Goal: Task Accomplishment & Management: Use online tool/utility

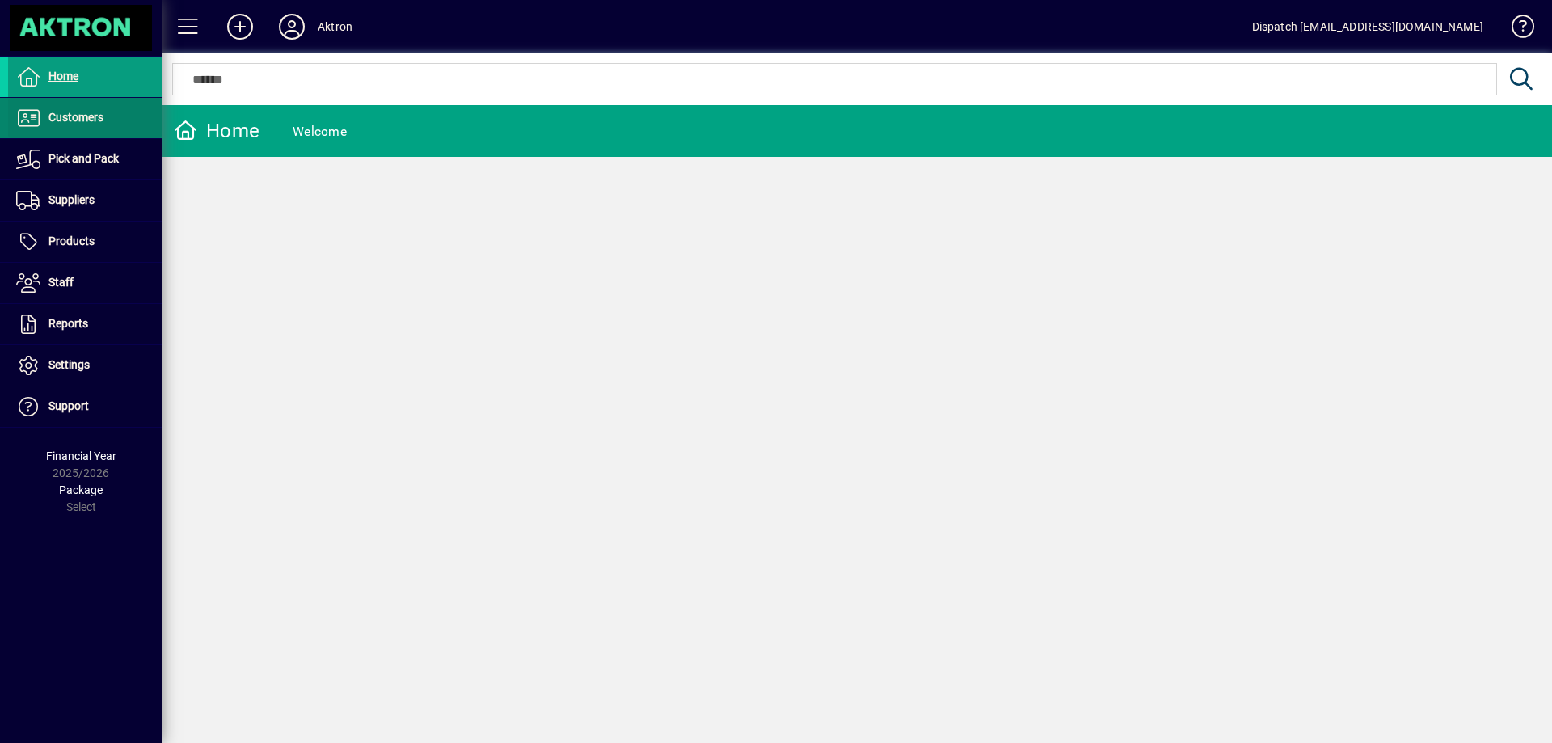
click at [74, 118] on span "Customers" at bounding box center [75, 117] width 55 height 13
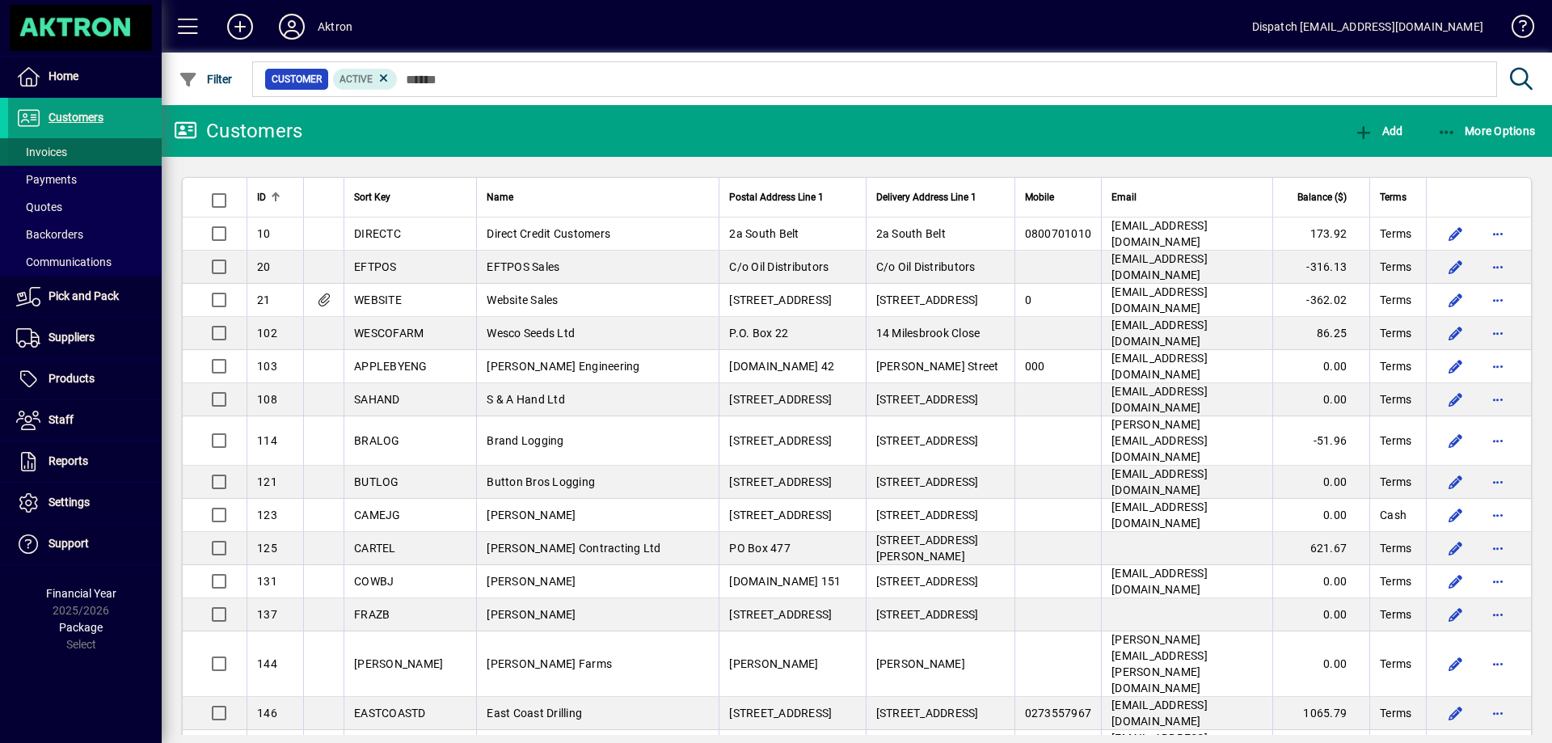
click at [48, 149] on span "Invoices" at bounding box center [41, 151] width 51 height 13
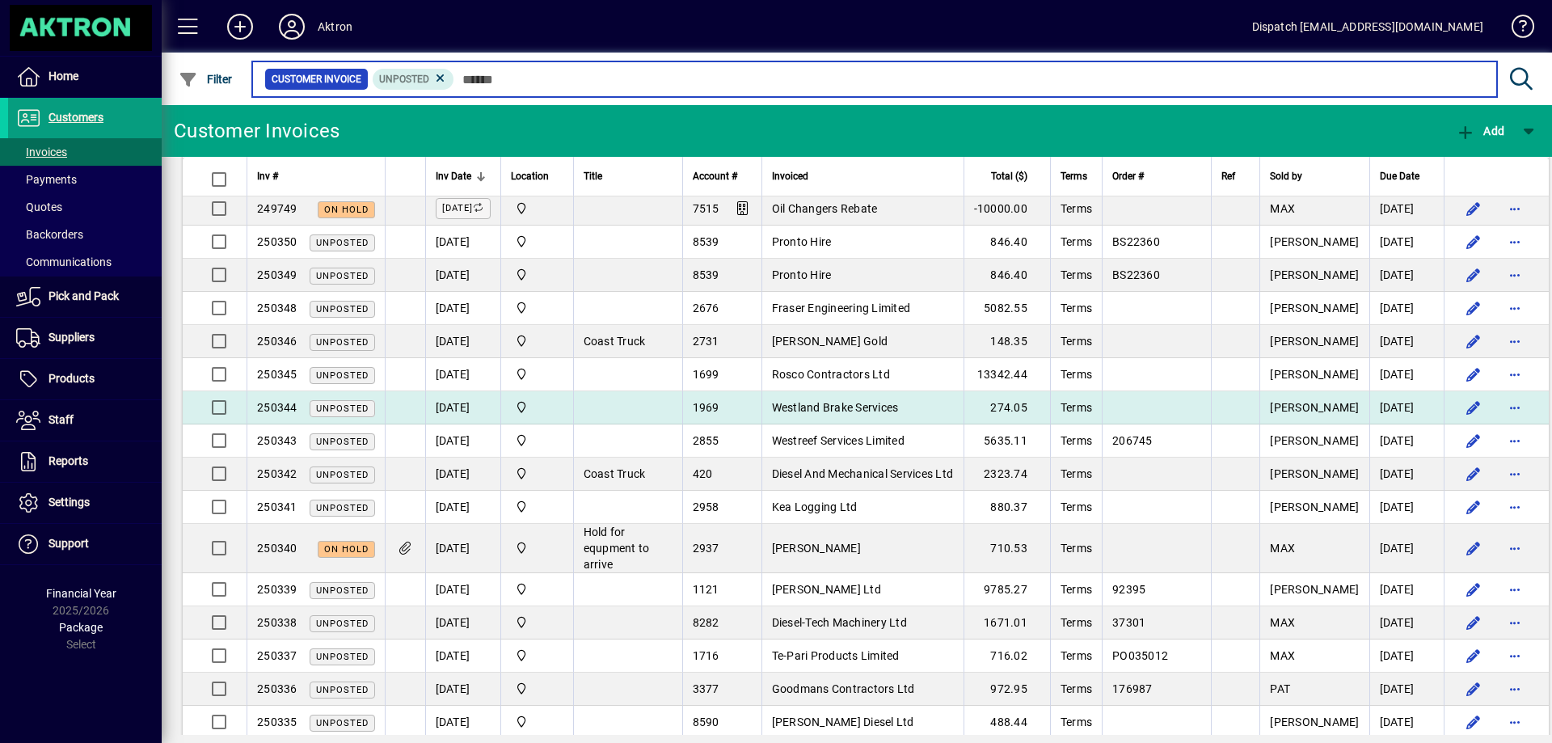
scroll to position [404, 0]
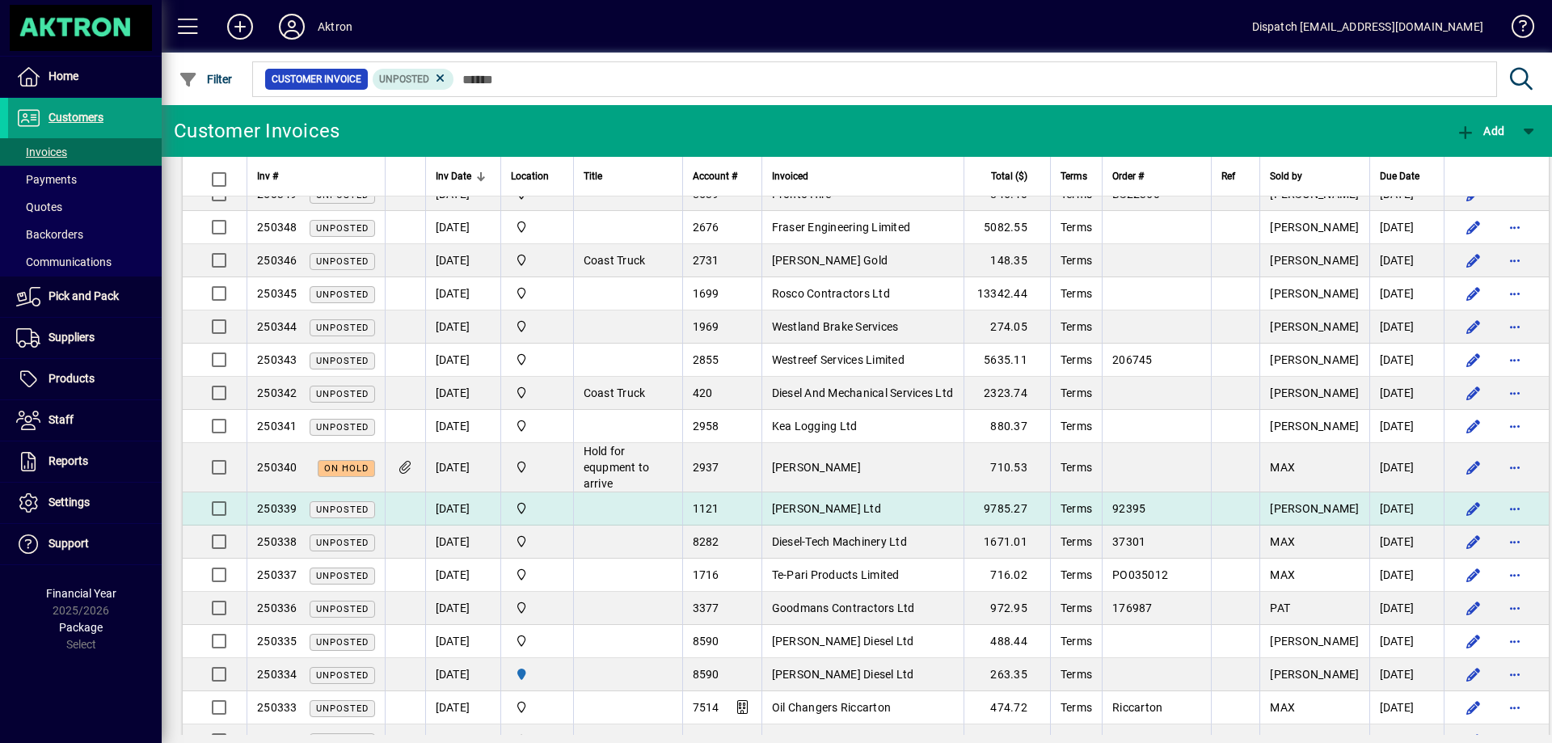
click at [876, 506] on td "[PERSON_NAME] Ltd" at bounding box center [862, 508] width 202 height 33
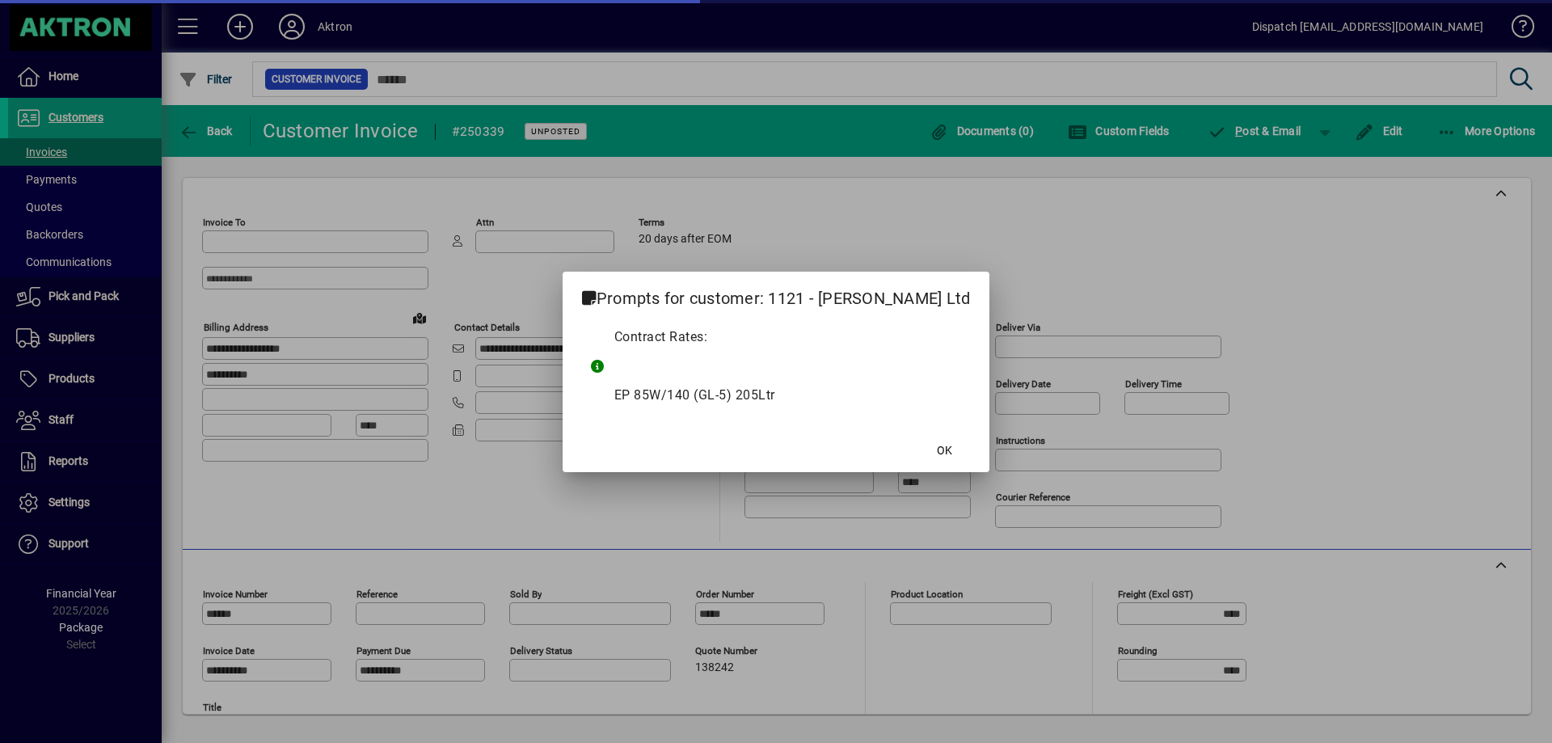
type input "**********"
type input "*******"
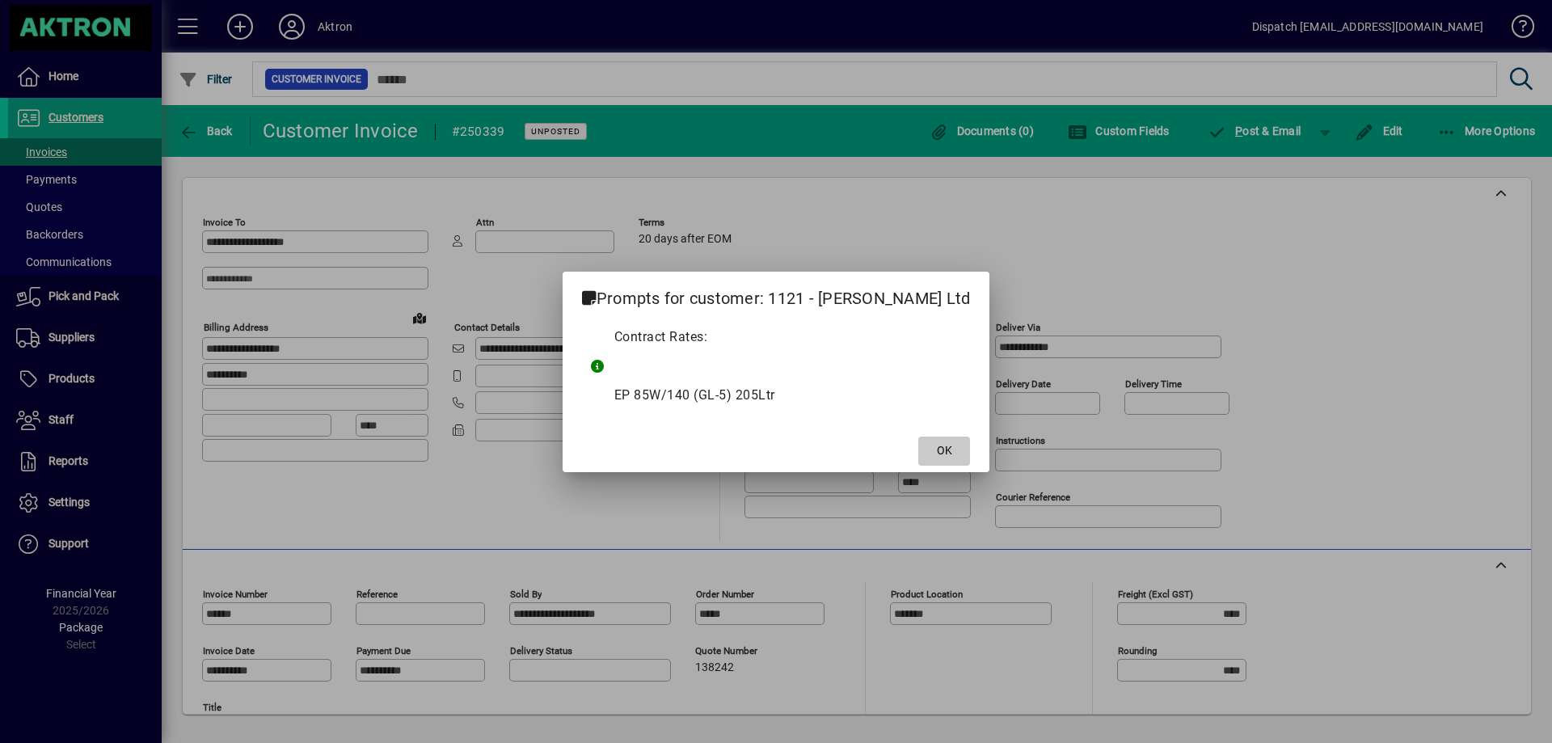
click at [928, 444] on span at bounding box center [944, 451] width 52 height 39
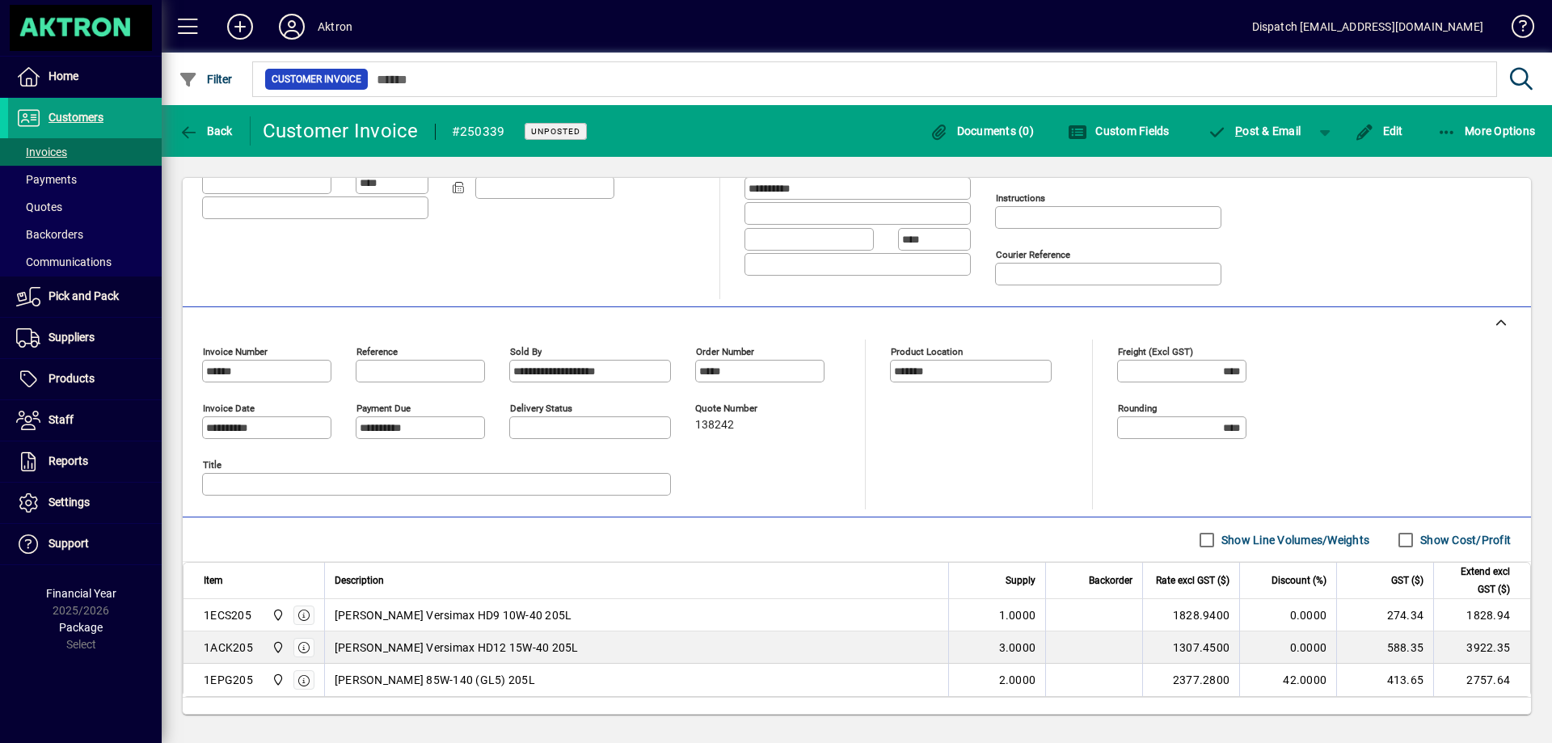
scroll to position [317, 0]
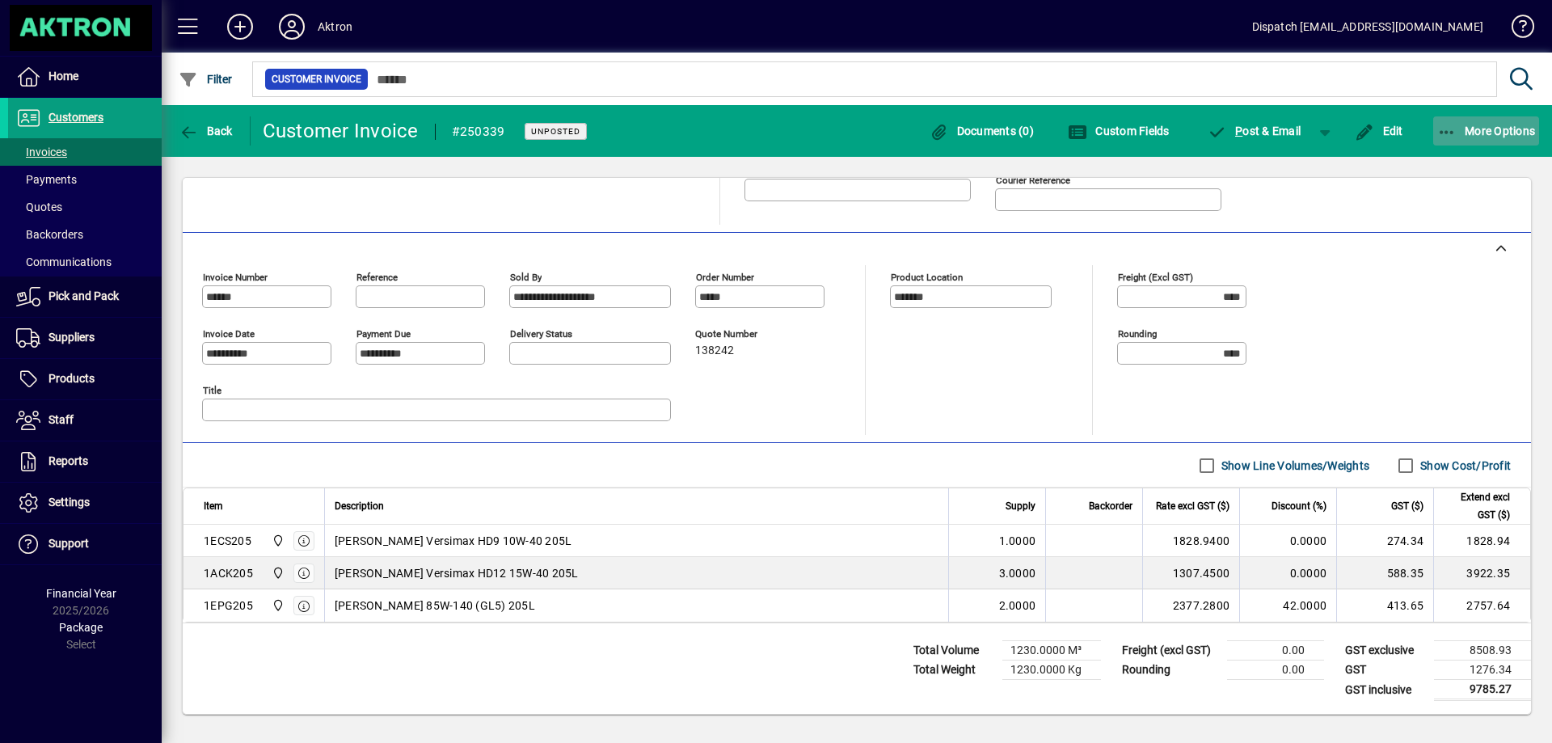
click at [1482, 132] on span "More Options" at bounding box center [1486, 130] width 99 height 13
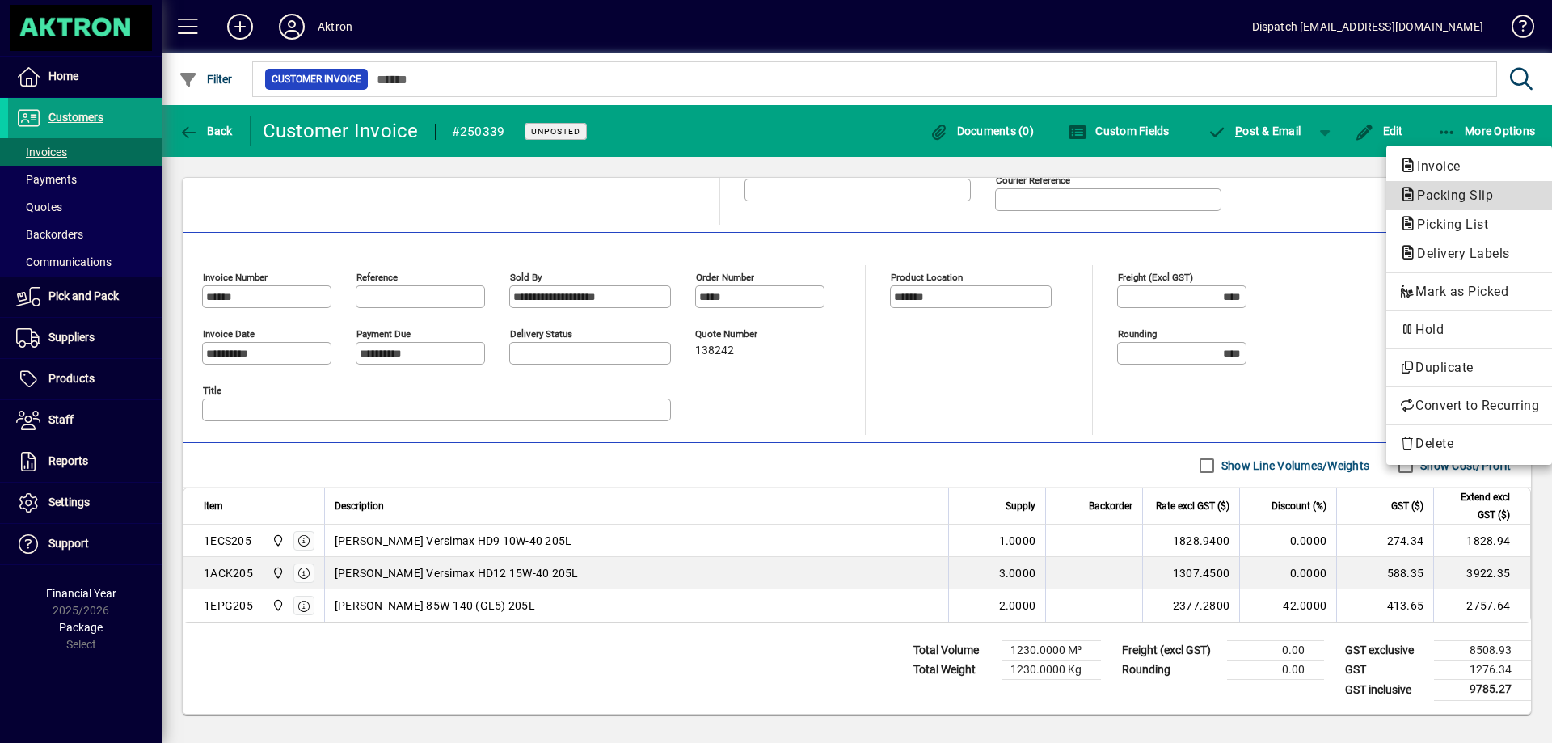
click at [1441, 190] on span "Packing Slip" at bounding box center [1450, 194] width 102 height 15
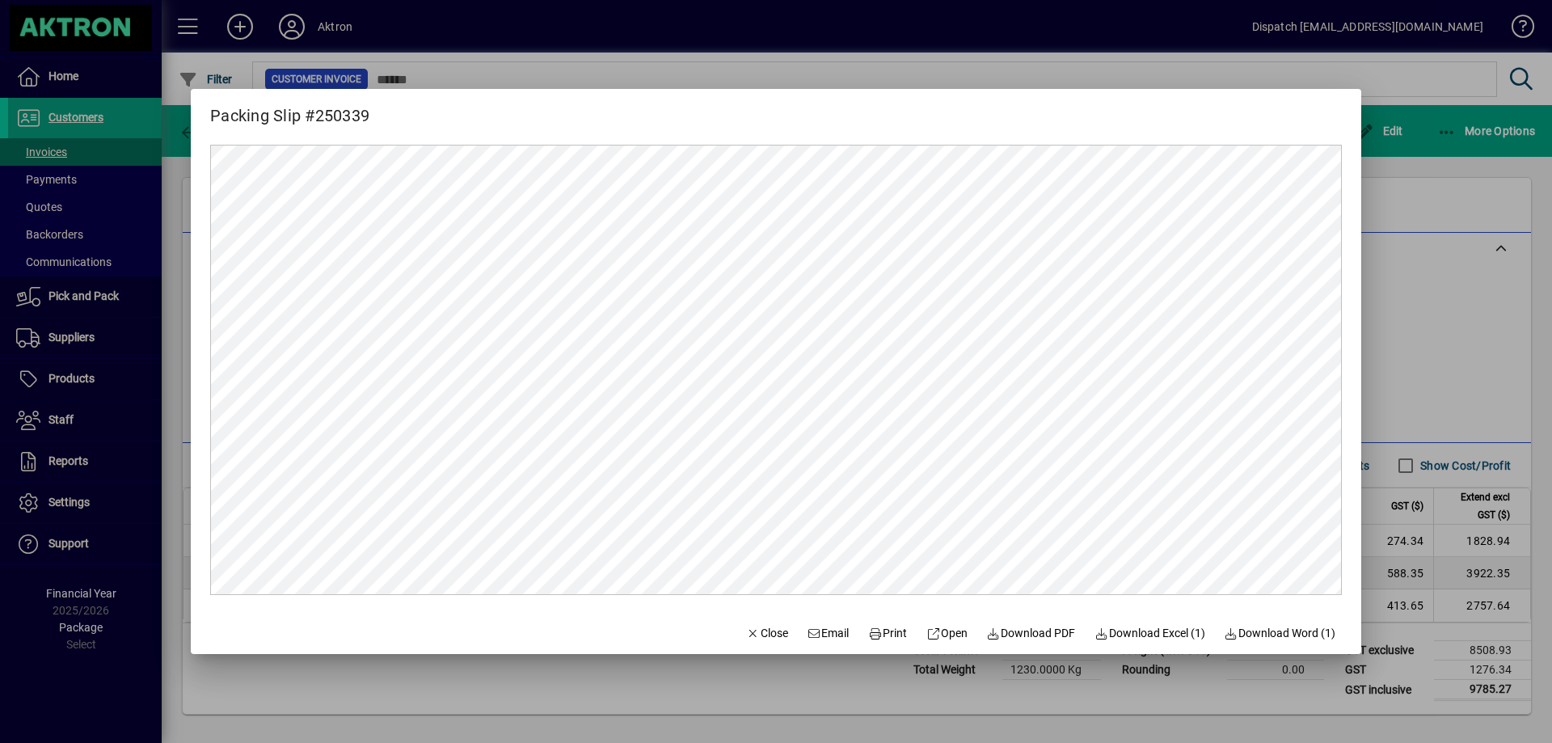
scroll to position [0, 0]
click at [879, 631] on span "Print" at bounding box center [887, 633] width 39 height 17
click at [757, 630] on span "Close" at bounding box center [767, 633] width 42 height 17
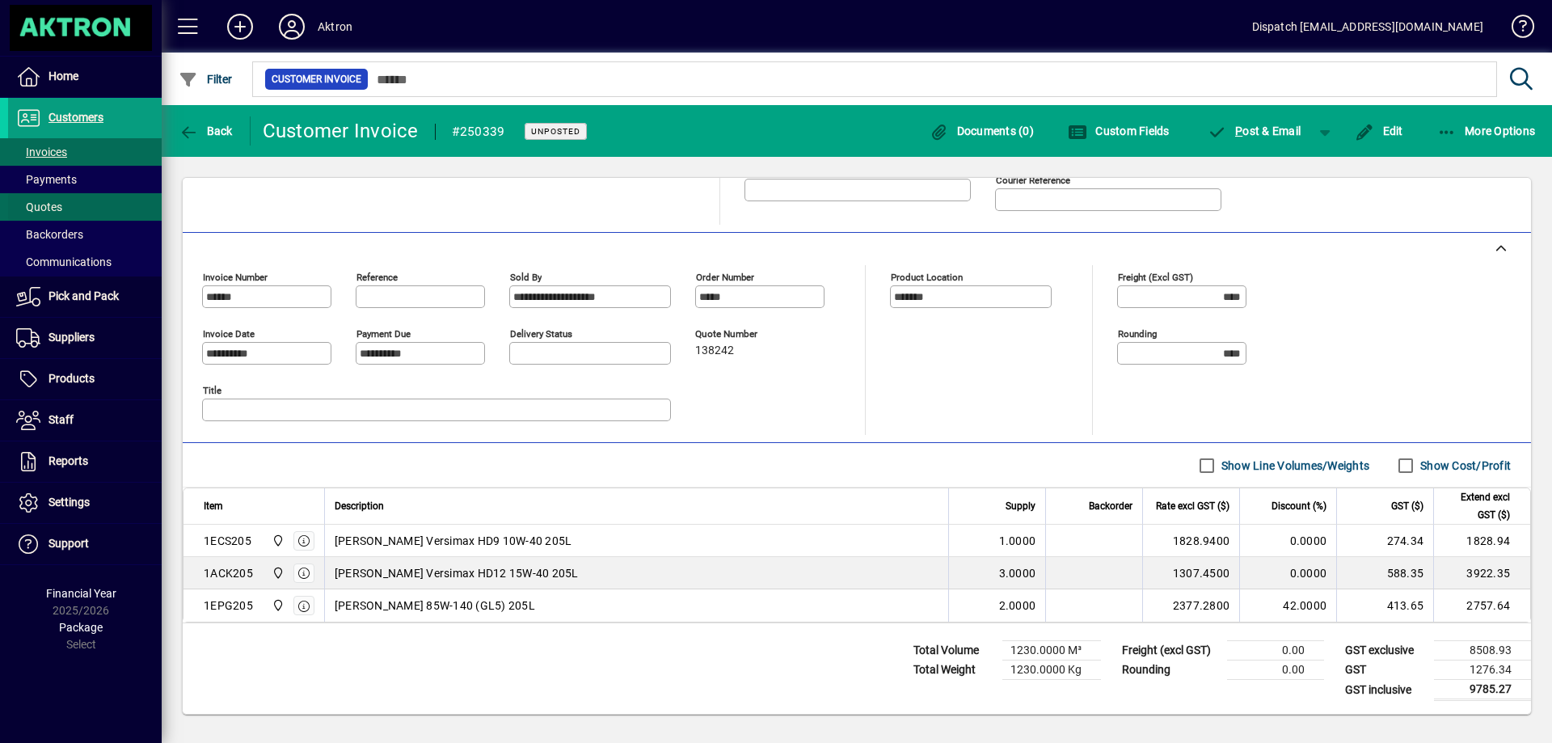
click at [61, 210] on span "Quotes" at bounding box center [39, 206] width 46 height 13
